Goal: Transaction & Acquisition: Purchase product/service

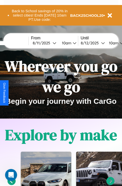
click at [17, 43] on input "text" at bounding box center [10, 43] width 38 height 4
type input "**********"
click at [50, 43] on div "[DATE]" at bounding box center [43, 43] width 20 height 5
select select "*"
select select "****"
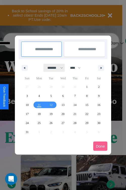
click at [53, 68] on select "******* ******** ***** ***** *** **** **** ****** ********* ******* ******** **…" at bounding box center [53, 68] width 21 height 8
select select "*"
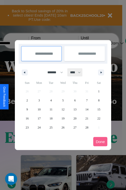
click at [77, 72] on select "**** **** **** **** **** **** **** **** **** **** **** **** **** **** **** ****…" at bounding box center [74, 72] width 15 height 8
select select "****"
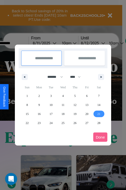
click at [98, 114] on span "21" at bounding box center [98, 114] width 3 height 9
type input "**********"
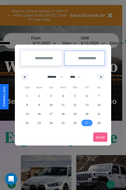
click at [86, 123] on span "27" at bounding box center [86, 123] width 3 height 9
type input "**********"
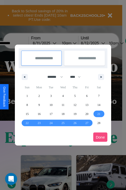
click at [100, 137] on button "Done" at bounding box center [100, 137] width 14 height 9
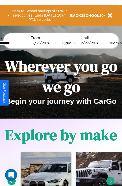
click at [72, 43] on div "10am" at bounding box center [65, 43] width 13 height 5
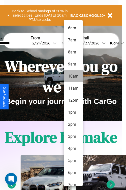
click at [73, 76] on li "10am" at bounding box center [73, 76] width 19 height 12
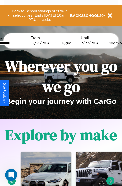
scroll to position [0, 19]
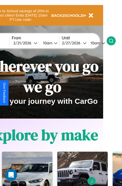
click at [114, 41] on icon at bounding box center [111, 40] width 5 height 5
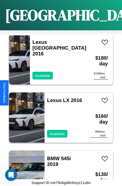
scroll to position [427, 0]
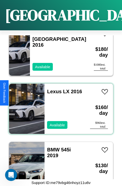
click at [59, 106] on div "Lexus LX 2016 Available" at bounding box center [64, 109] width 40 height 50
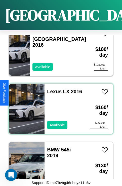
click at [59, 106] on div "Lexus LX 2016 Available" at bounding box center [64, 109] width 40 height 50
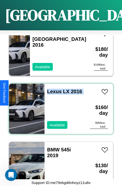
click at [59, 106] on div "Lexus LX 2016 Available" at bounding box center [64, 109] width 40 height 50
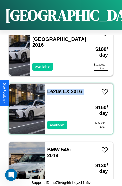
click at [59, 106] on div "Lexus LX 2016 Available" at bounding box center [64, 109] width 40 height 50
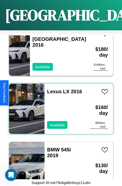
click at [59, 106] on div "Lexus LX 2016 Available" at bounding box center [64, 109] width 40 height 50
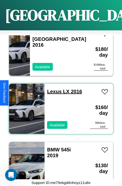
click at [53, 89] on link "Lexus LX 2016" at bounding box center [64, 92] width 35 height 6
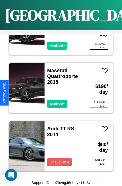
scroll to position [77, 0]
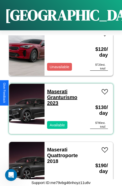
click at [56, 89] on link "Maserati Granturismo 2023" at bounding box center [62, 97] width 30 height 17
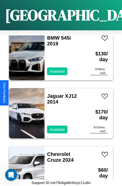
scroll to position [543, 0]
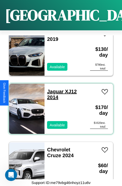
click at [54, 89] on link "Jaguar XJ12 2014" at bounding box center [62, 94] width 30 height 11
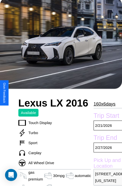
scroll to position [34, 0]
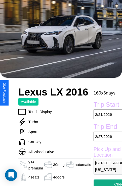
click at [104, 93] on p "160 x 6 days" at bounding box center [104, 93] width 22 height 8
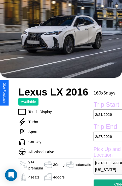
click at [104, 93] on p "160 x 6 days" at bounding box center [104, 93] width 22 height 8
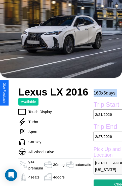
click at [104, 93] on p "160 x 6 days" at bounding box center [104, 93] width 22 height 8
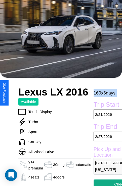
click at [104, 93] on p "160 x 6 days" at bounding box center [104, 93] width 22 height 8
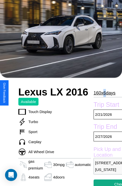
click at [104, 93] on p "160 x 6 days" at bounding box center [104, 93] width 22 height 8
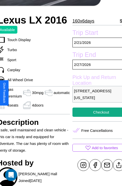
scroll to position [125, 27]
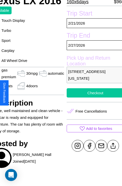
click at [93, 93] on button "Checkout" at bounding box center [95, 92] width 57 height 9
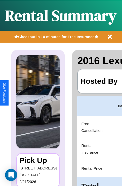
scroll to position [0, 95]
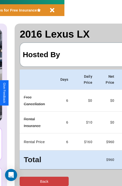
click at [24, 182] on button "Back" at bounding box center [44, 181] width 49 height 9
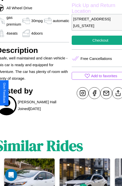
scroll to position [178, 22]
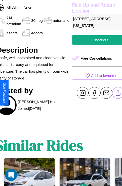
click at [118, 93] on line at bounding box center [118, 92] width 0 height 4
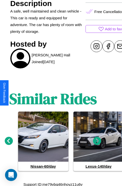
scroll to position [227, 8]
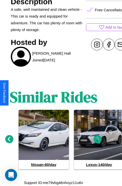
click at [97, 140] on icon at bounding box center [97, 139] width 8 height 8
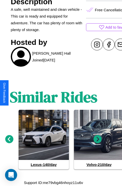
click at [97, 140] on icon at bounding box center [97, 139] width 8 height 8
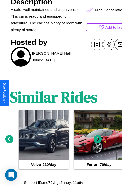
click at [97, 140] on icon at bounding box center [97, 139] width 8 height 8
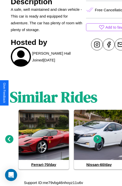
click at [97, 140] on icon at bounding box center [97, 139] width 8 height 8
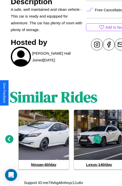
click at [97, 140] on icon at bounding box center [97, 139] width 8 height 8
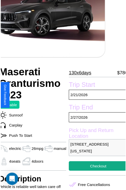
scroll to position [55, 20]
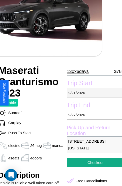
click at [93, 93] on p "2 / 21 / 2026" at bounding box center [95, 93] width 57 height 10
select select "*"
select select "****"
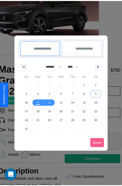
scroll to position [0, 20]
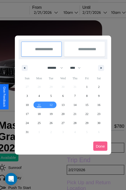
click at [53, 12] on div at bounding box center [63, 95] width 126 height 190
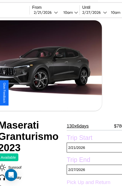
scroll to position [131, 20]
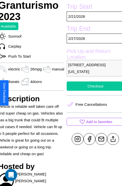
click at [93, 91] on button "Checkout" at bounding box center [95, 86] width 57 height 9
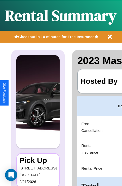
scroll to position [0, 95]
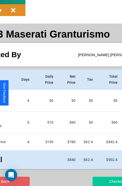
click at [97, 182] on button "Checkout" at bounding box center [116, 181] width 49 height 9
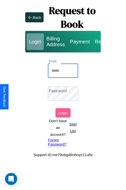
click at [63, 71] on input "Email" at bounding box center [63, 71] width 30 height 14
type input "**********"
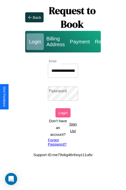
click at [63, 142] on link "Forgot Password?" at bounding box center [63, 142] width 30 height 9
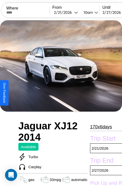
scroll to position [125, 21]
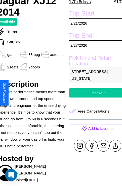
click at [93, 93] on button "Checkout" at bounding box center [97, 92] width 57 height 9
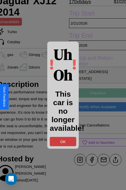
click at [63, 141] on button "OK" at bounding box center [63, 141] width 26 height 9
